Goal: Task Accomplishment & Management: Use online tool/utility

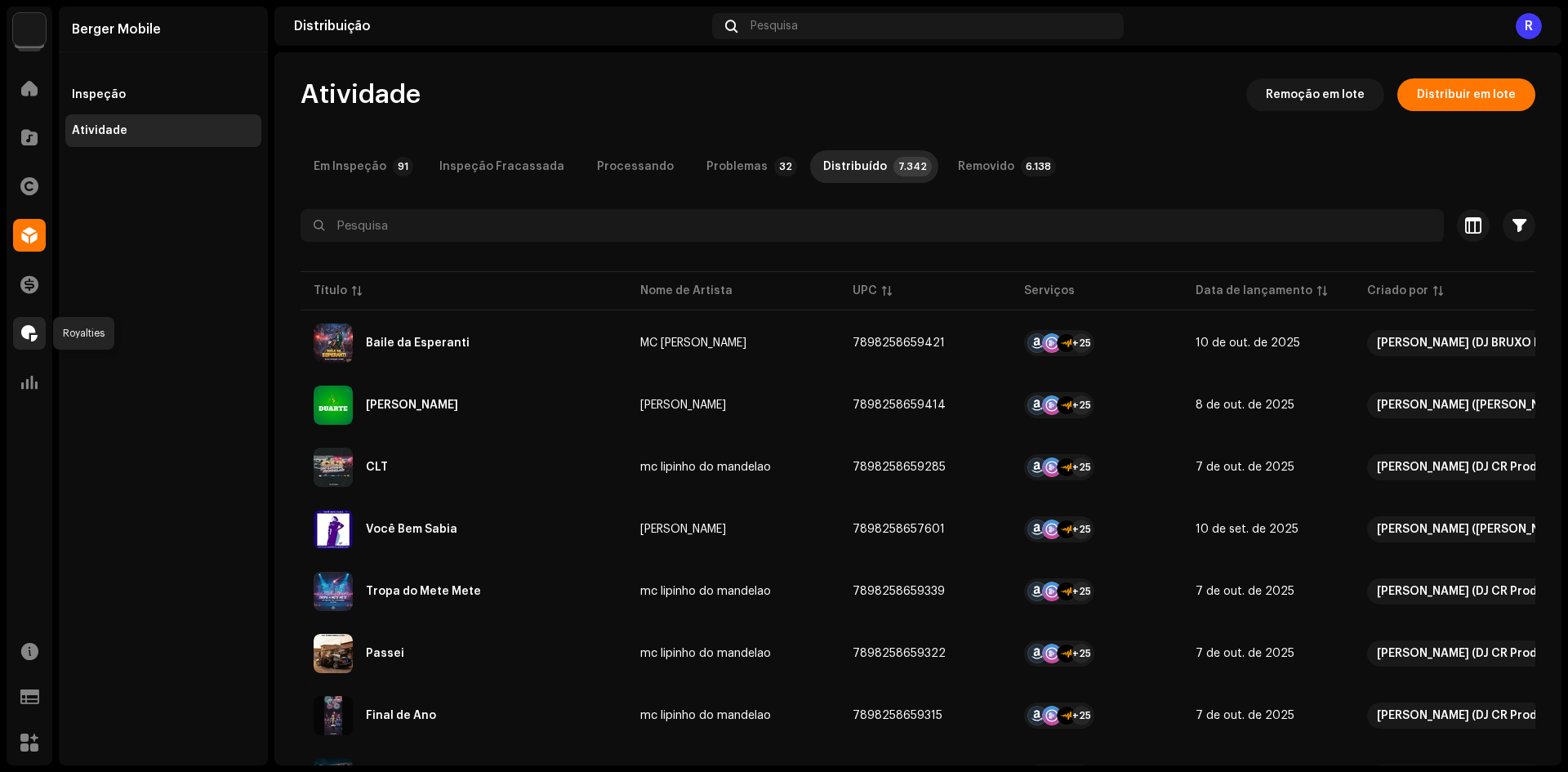
click at [20, 334] on div at bounding box center [30, 333] width 32 height 32
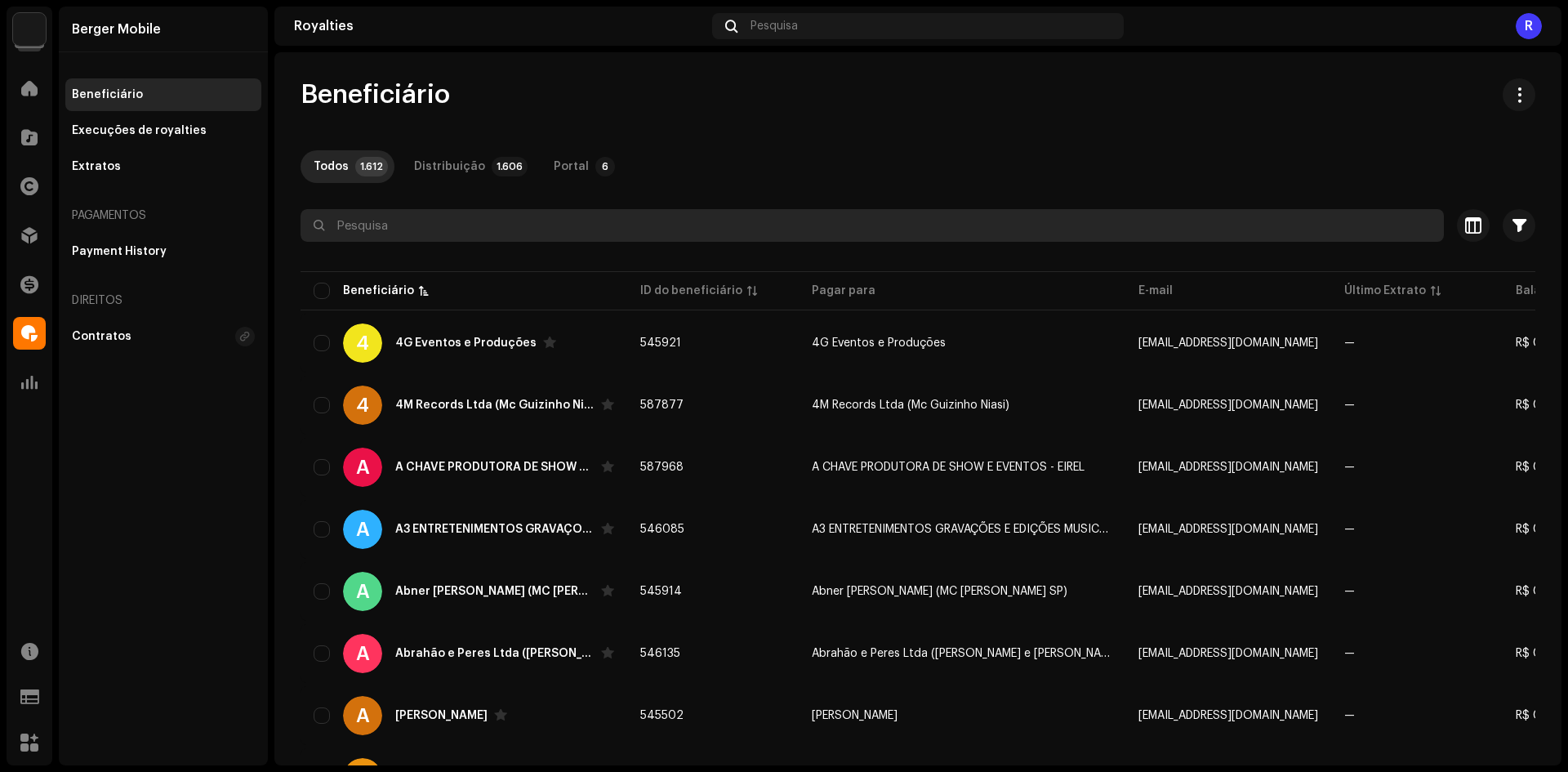
click at [484, 229] on input "text" at bounding box center [872, 225] width 1144 height 32
paste input "Viniton Procópio Cardoso dos Santos"
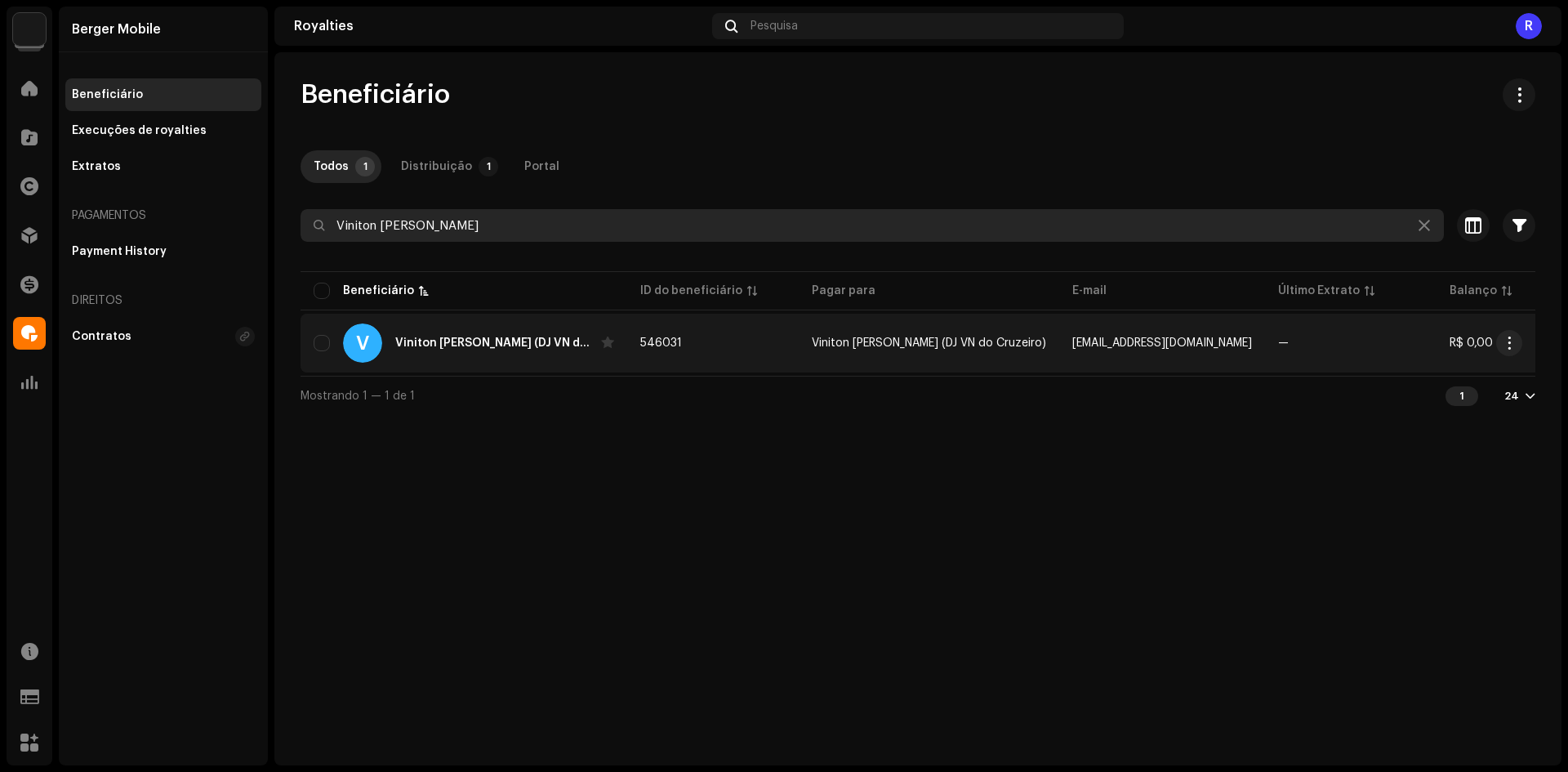
type input "Viniton Procópio Cardoso dos Santos"
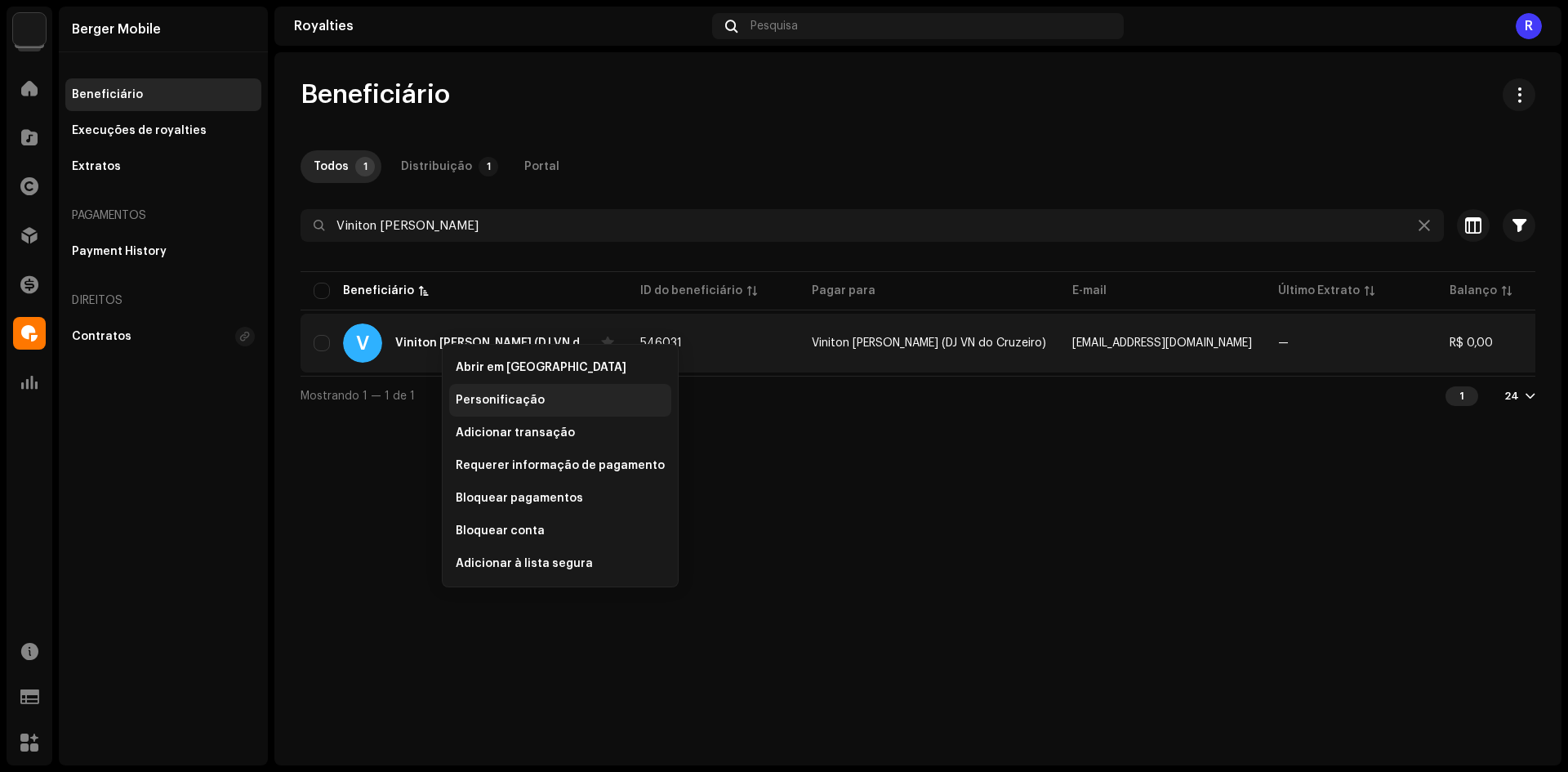
click at [477, 405] on span "Personificação" at bounding box center [500, 400] width 89 height 13
